Goal: Find specific page/section: Find specific page/section

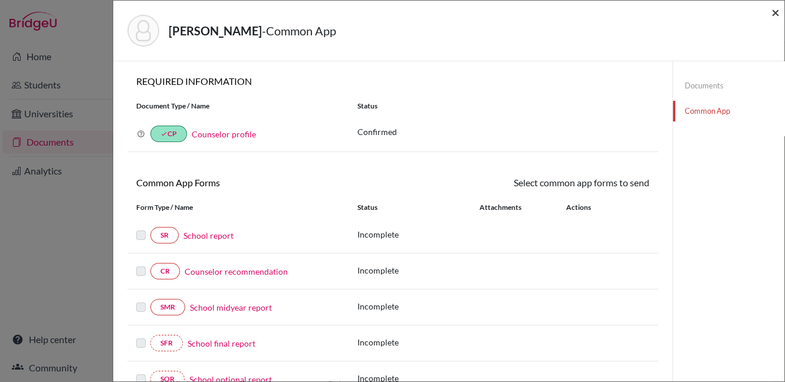
click at [777, 12] on span "×" at bounding box center [776, 12] width 8 height 17
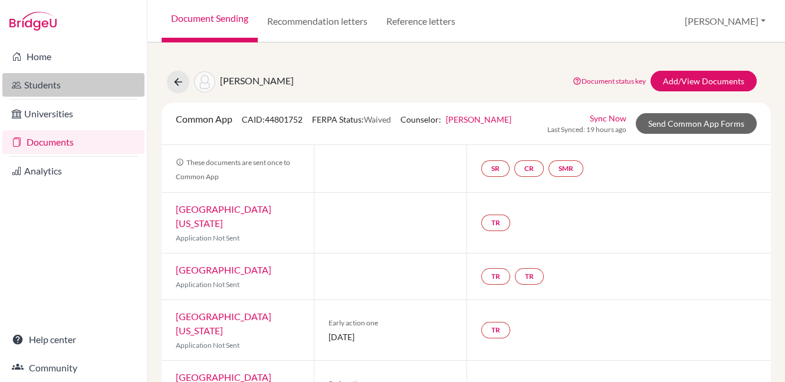
click at [46, 84] on link "Students" at bounding box center [73, 85] width 142 height 24
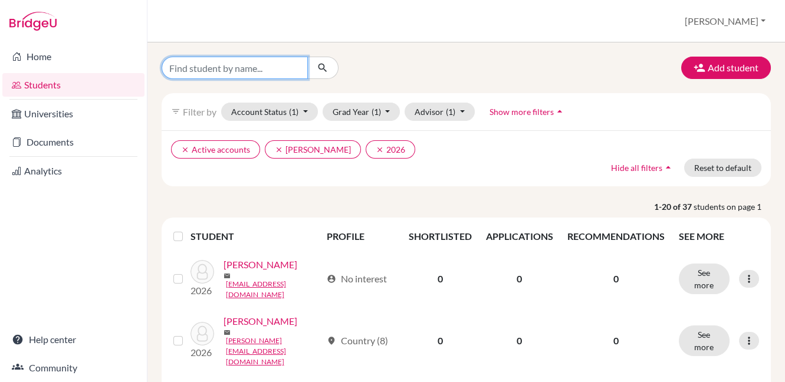
click at [246, 68] on input "Find student by name..." at bounding box center [235, 68] width 146 height 22
type input "ay"
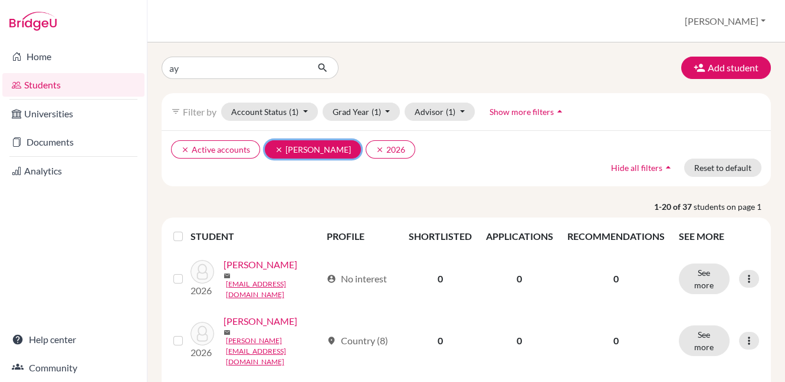
click at [276, 149] on icon "clear" at bounding box center [279, 150] width 8 height 8
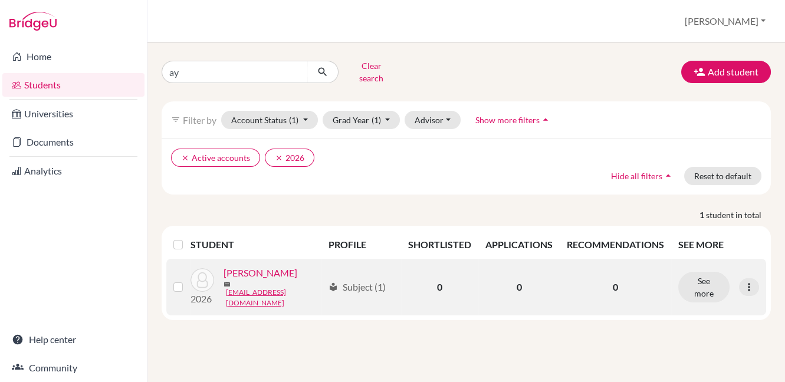
click at [262, 274] on link "[PERSON_NAME]" at bounding box center [261, 273] width 74 height 14
